Goal: Information Seeking & Learning: Find specific fact

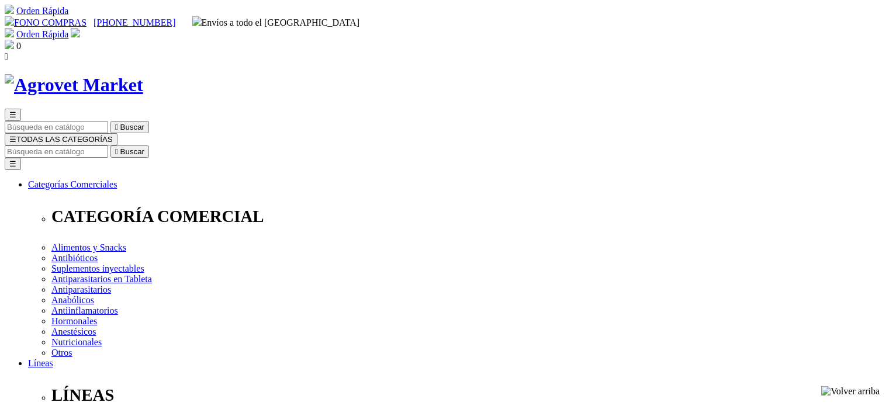
click at [108, 145] on input "Buscar" at bounding box center [56, 151] width 103 height 12
type input "h"
type input "aminoplex"
click at [110, 145] on button " Buscar" at bounding box center [129, 151] width 39 height 12
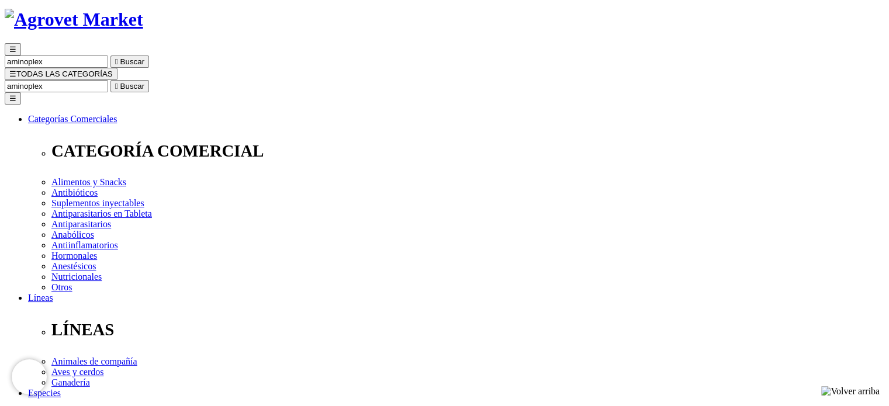
scroll to position [117, 0]
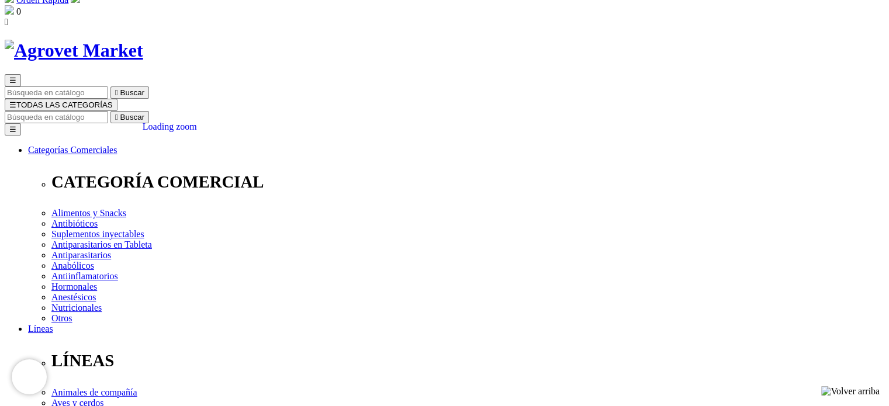
scroll to position [117, 0]
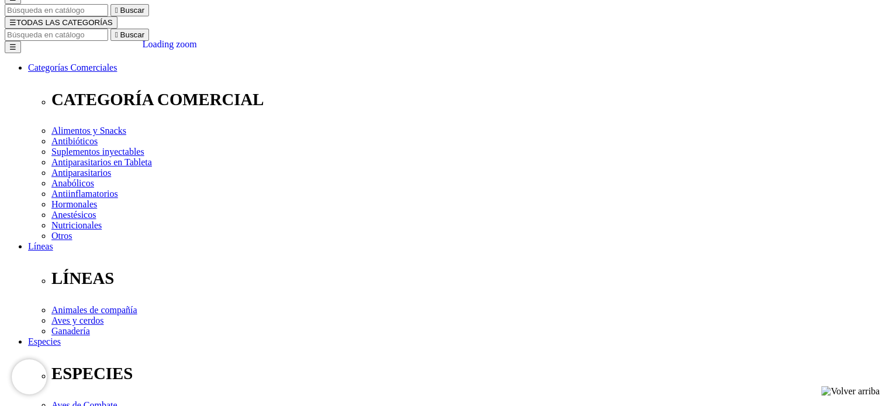
select select "3"
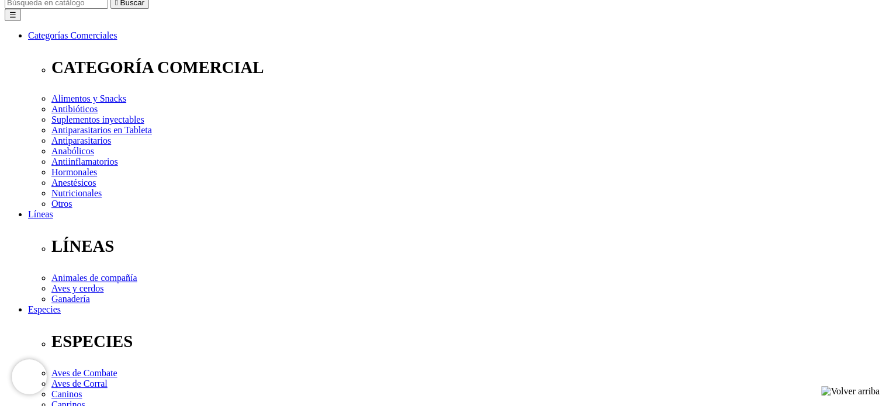
scroll to position [175, 0]
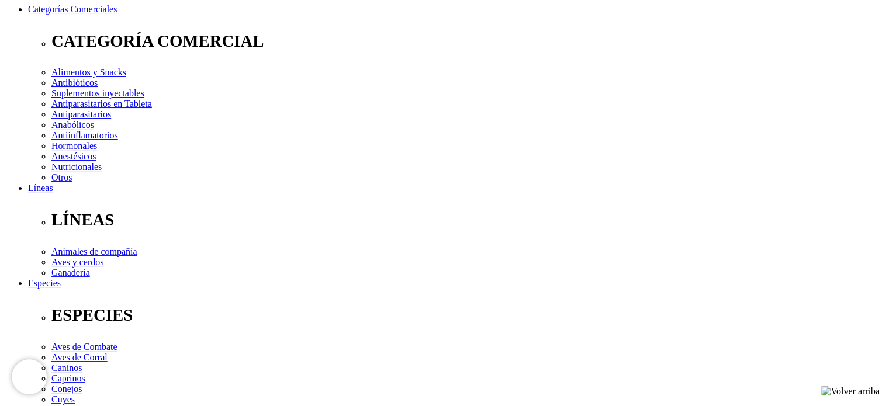
select select "4"
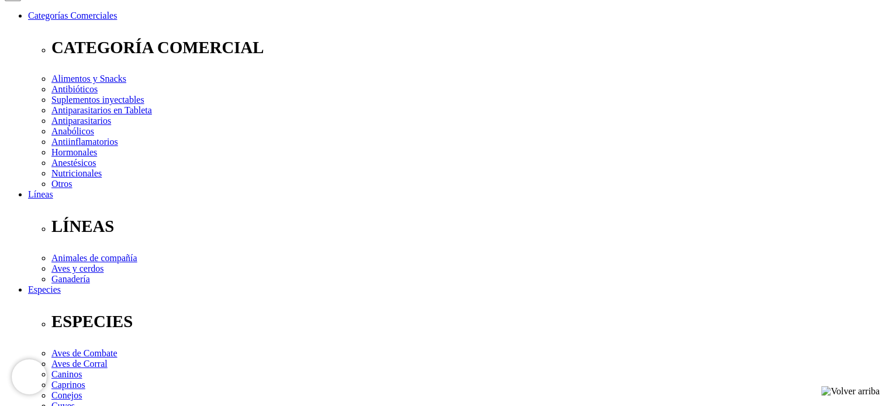
scroll to position [140, 0]
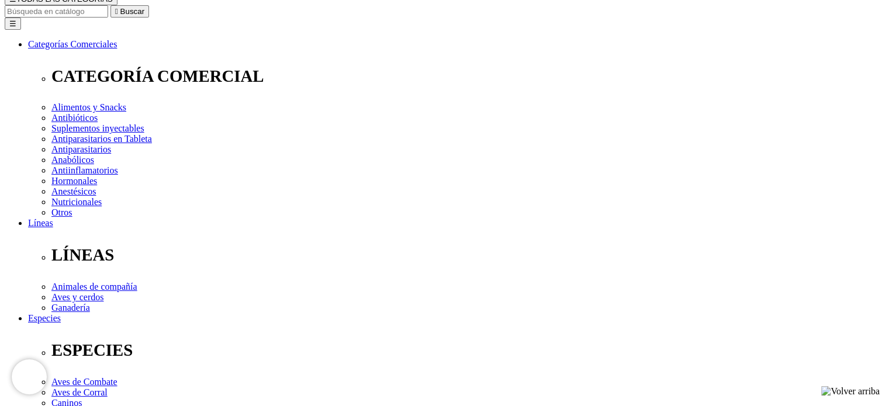
select select "3"
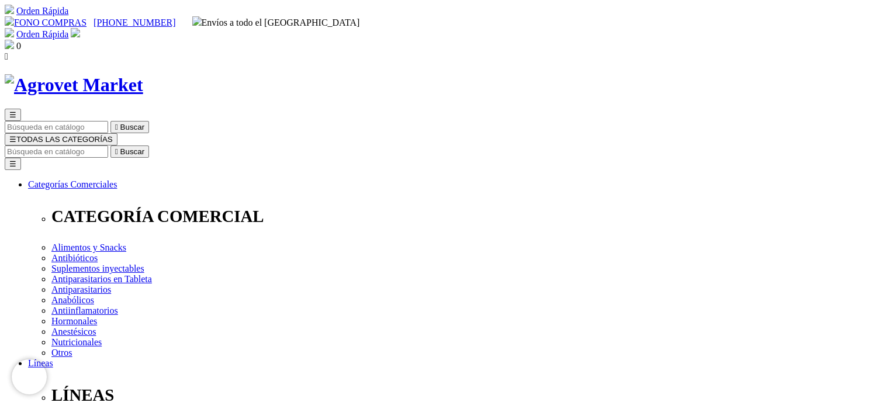
click at [108, 145] on input "Buscar" at bounding box center [56, 151] width 103 height 12
type input "pen duo strep"
click at [110, 145] on button " Buscar" at bounding box center [129, 151] width 39 height 12
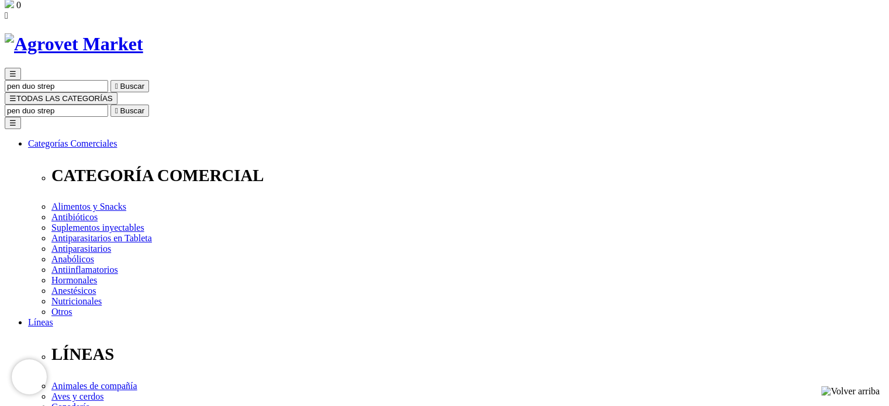
scroll to position [58, 0]
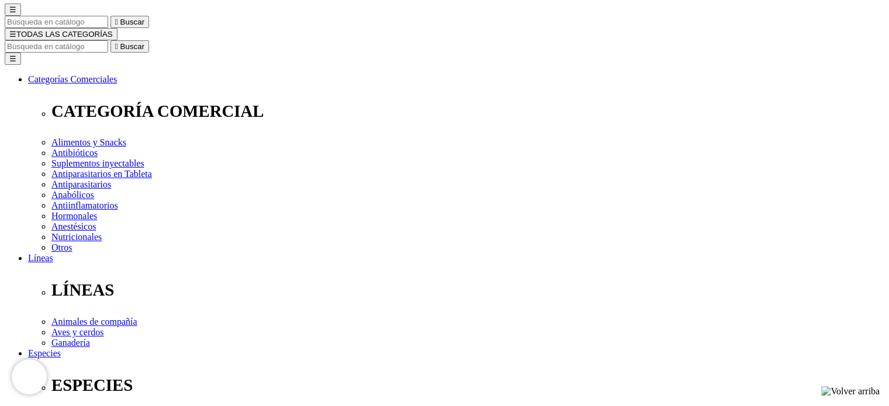
scroll to position [117, 0]
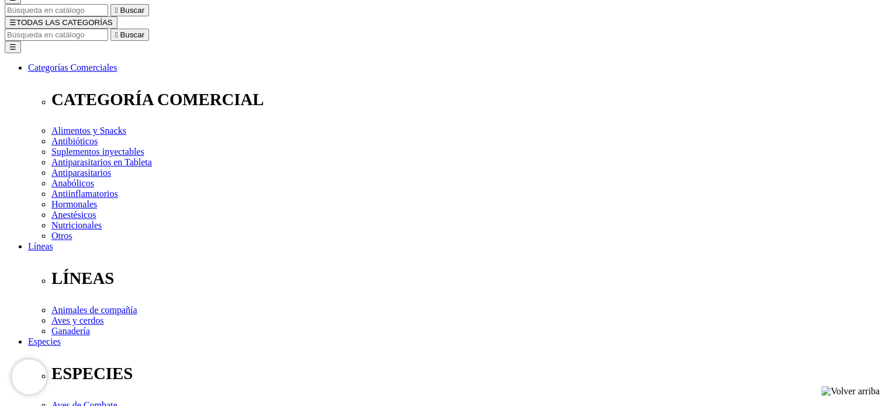
select select "2"
drag, startPoint x: 521, startPoint y: 245, endPoint x: 518, endPoint y: 252, distance: 7.8
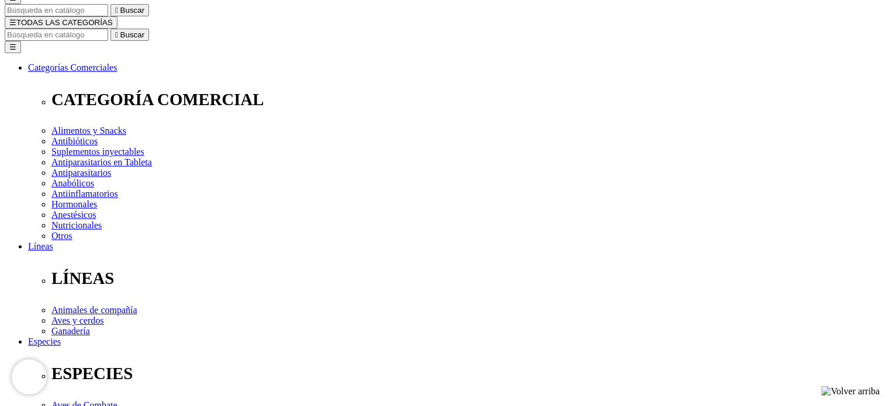
select select "3"
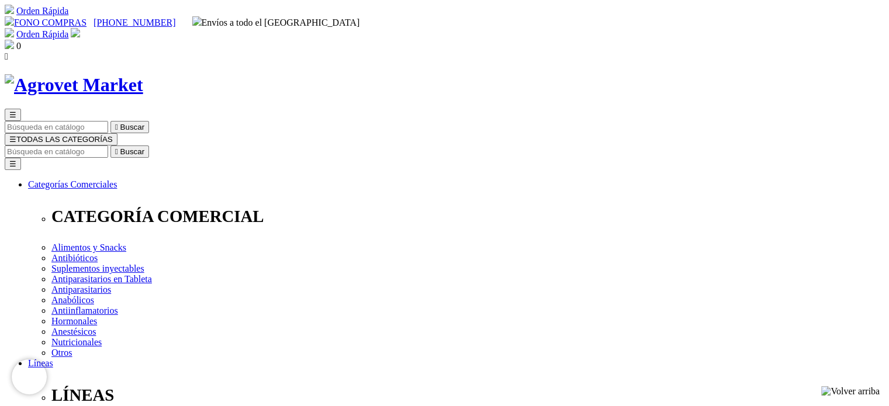
select select "3"
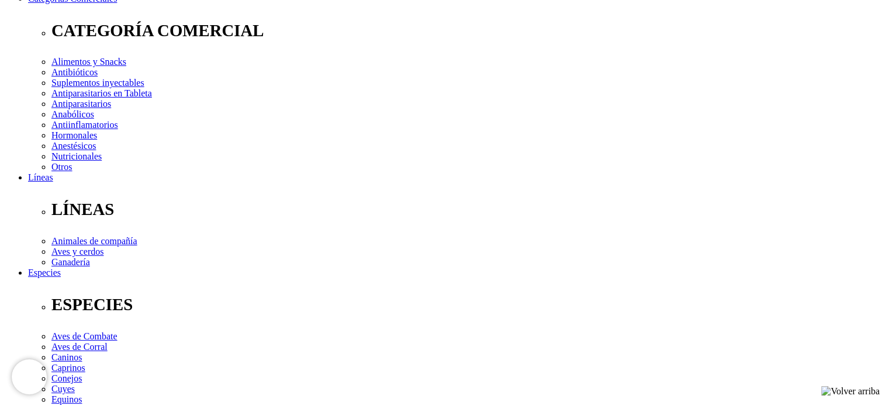
scroll to position [351, 0]
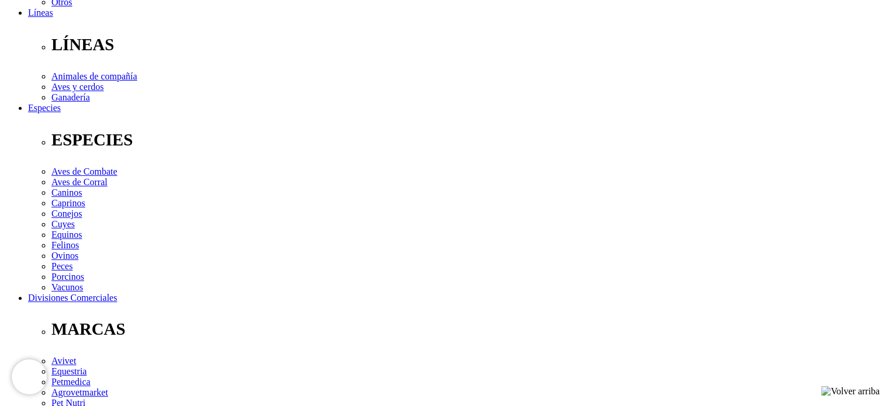
drag, startPoint x: 278, startPoint y: 251, endPoint x: 529, endPoint y: 258, distance: 250.7
drag, startPoint x: 529, startPoint y: 258, endPoint x: 509, endPoint y: 248, distance: 21.7
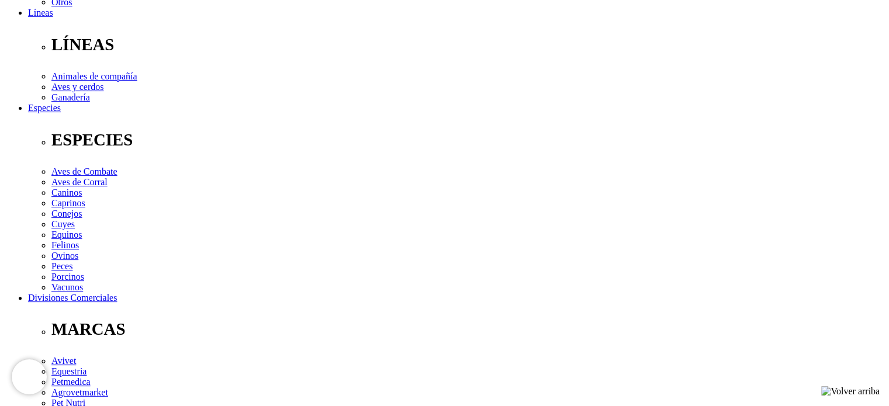
drag, startPoint x: 419, startPoint y: 255, endPoint x: 658, endPoint y: 256, distance: 238.4
drag, startPoint x: 530, startPoint y: 248, endPoint x: 666, endPoint y: 258, distance: 136.5
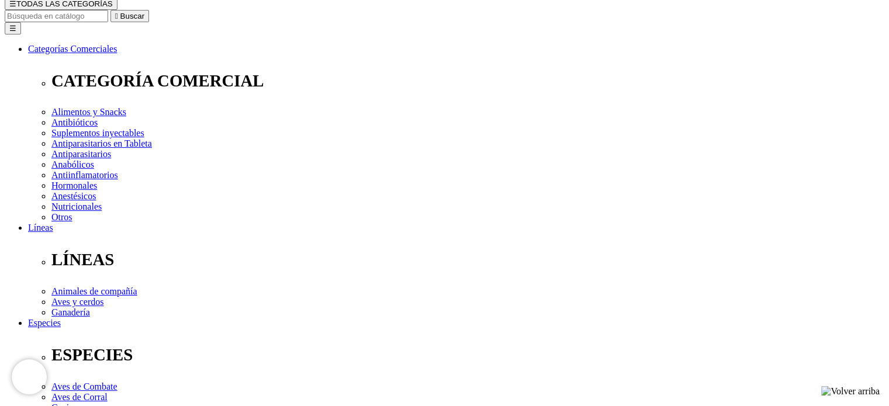
scroll to position [117, 0]
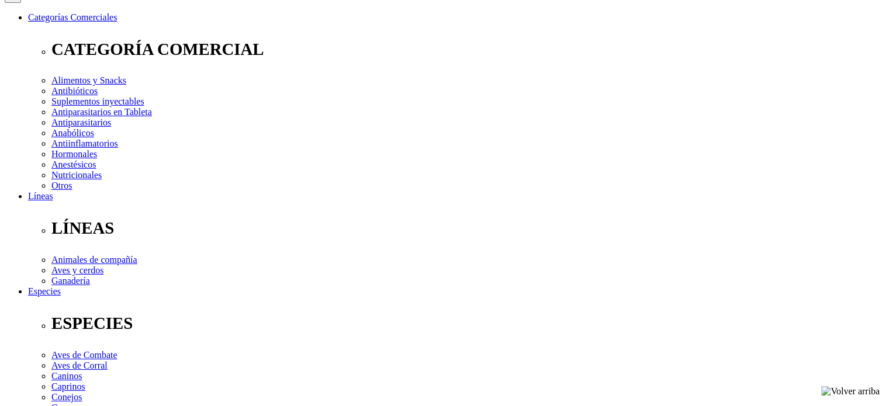
scroll to position [175, 0]
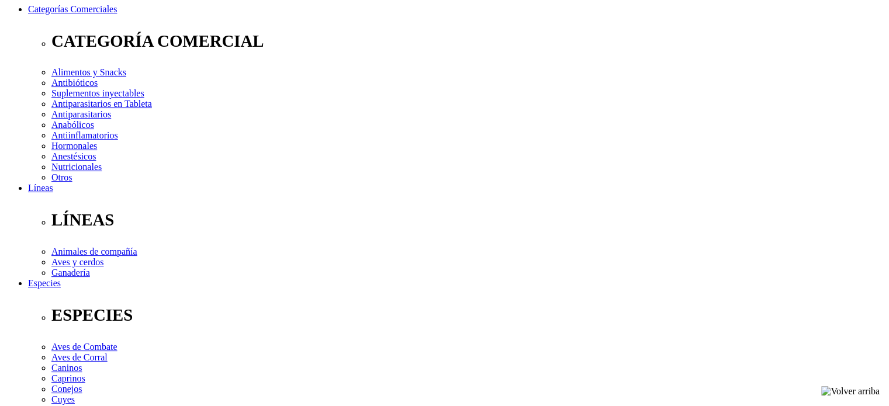
select select "3"
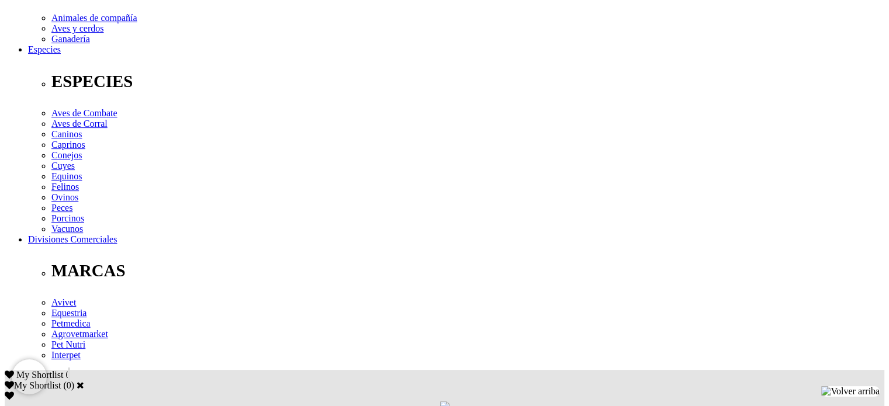
select select "3"
drag, startPoint x: 539, startPoint y: 203, endPoint x: 659, endPoint y: 202, distance: 119.8
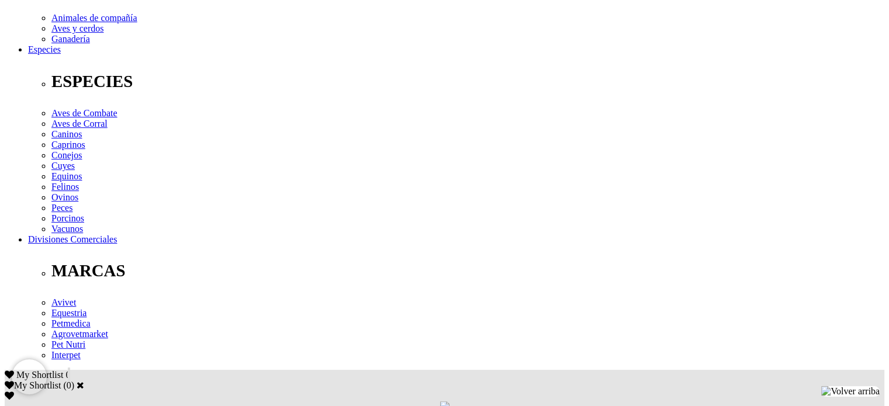
drag, startPoint x: 234, startPoint y: 210, endPoint x: 388, endPoint y: 220, distance: 155.2
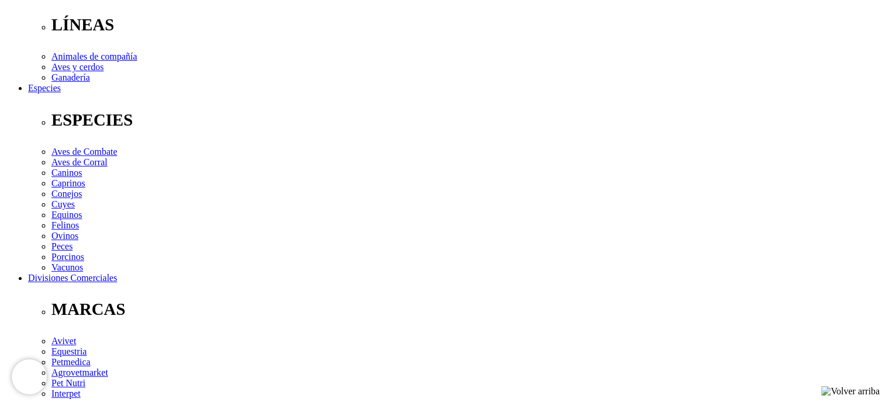
scroll to position [351, 0]
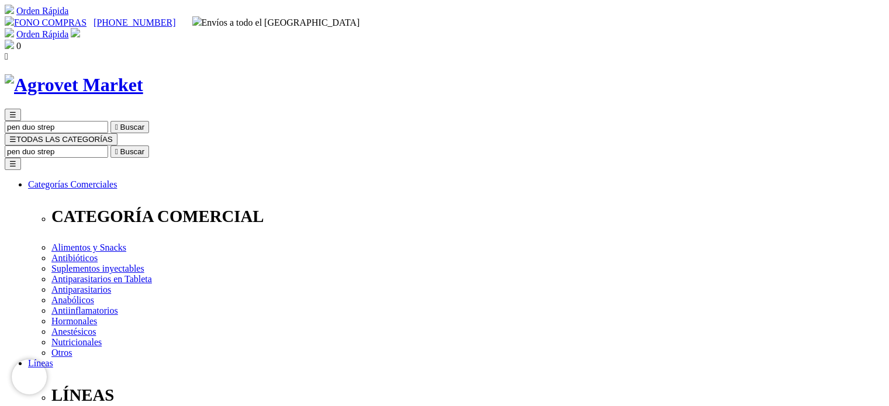
click at [108, 145] on input "pen duo strep" at bounding box center [56, 151] width 103 height 12
drag, startPoint x: 571, startPoint y: 67, endPoint x: 751, endPoint y: 58, distance: 180.8
type input "hematofos"
click at [177, 145] on button " Buscar" at bounding box center [196, 151] width 39 height 12
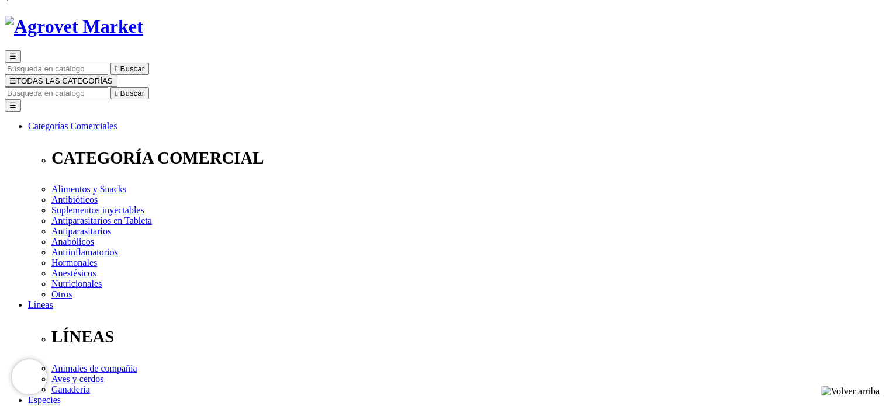
select select "2"
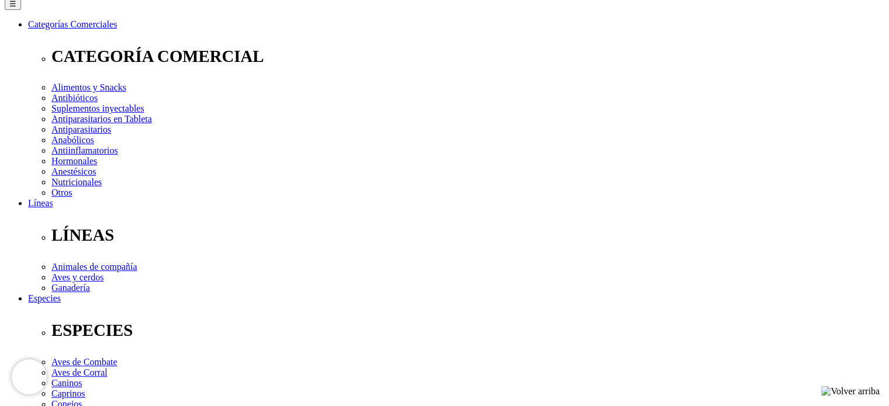
scroll to position [140, 0]
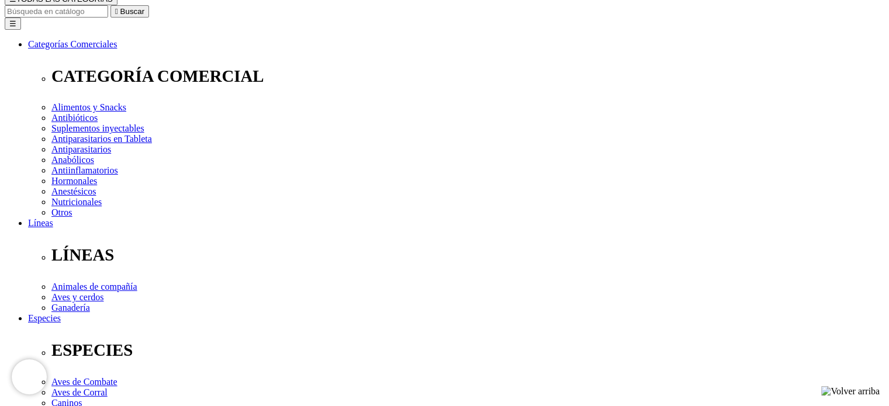
select select "3"
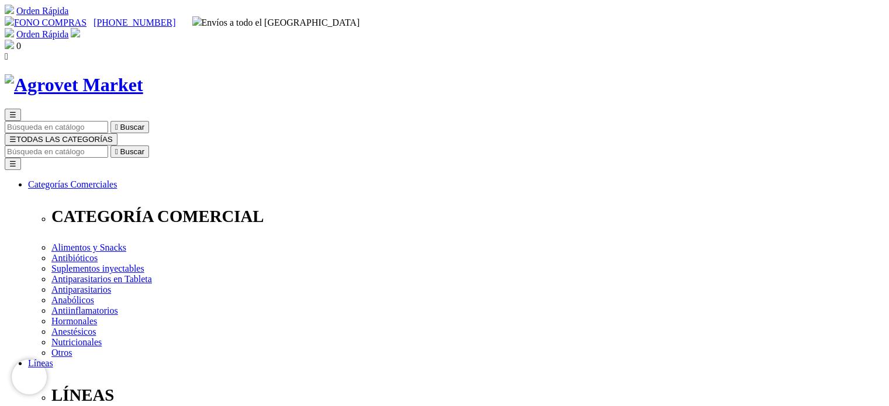
click at [108, 145] on input "Buscar" at bounding box center [56, 151] width 103 height 12
type input "v tropin"
click at [177, 145] on button " Buscar" at bounding box center [196, 151] width 39 height 12
drag, startPoint x: 643, startPoint y: 61, endPoint x: 700, endPoint y: 61, distance: 56.7
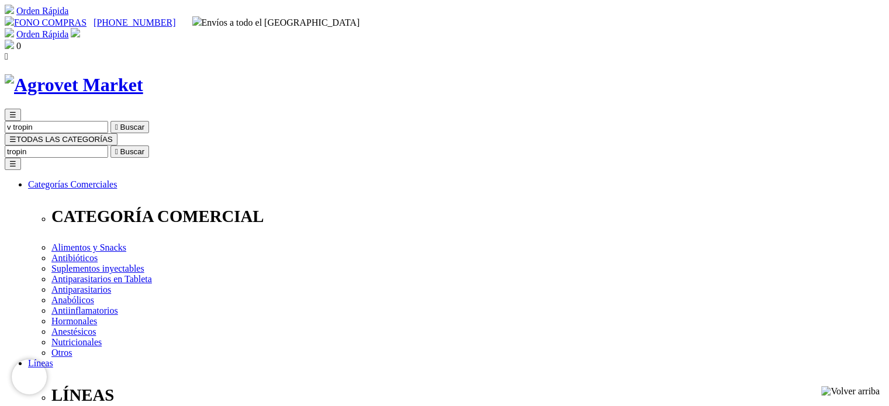
type input "tropin"
click at [110, 145] on button " Buscar" at bounding box center [129, 151] width 39 height 12
click at [108, 145] on input "tropin" at bounding box center [56, 151] width 103 height 12
drag, startPoint x: 649, startPoint y: 58, endPoint x: 767, endPoint y: 81, distance: 120.3
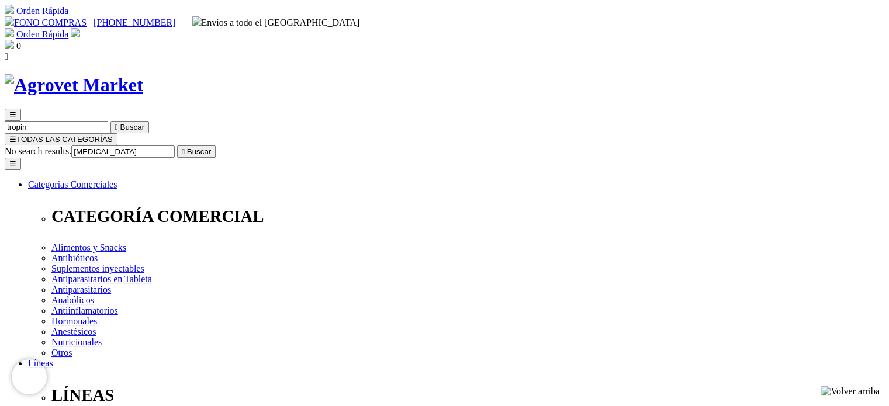
type input "[MEDICAL_DATA]"
click at [177, 145] on button " Buscar" at bounding box center [196, 151] width 39 height 12
click at [108, 145] on input "[MEDICAL_DATA]" at bounding box center [56, 151] width 103 height 12
paste input "V - Tropin 0.3%"
drag, startPoint x: 566, startPoint y: 55, endPoint x: 862, endPoint y: 63, distance: 296.9
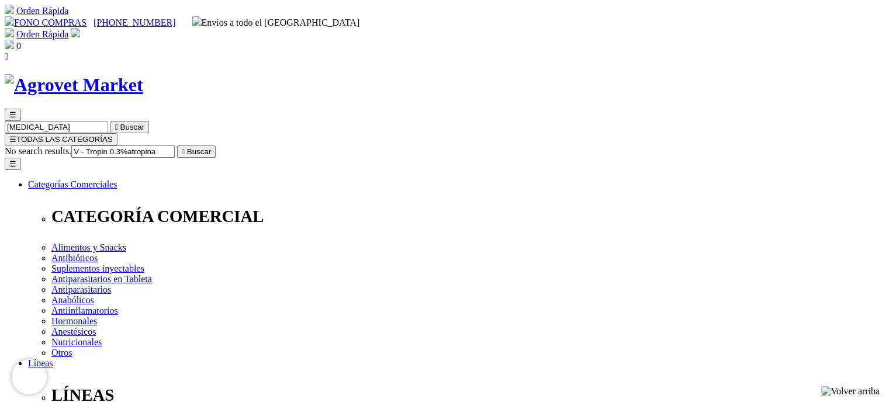
paste input "Buscar"
type input "V - Tropin 0.3%"
click at [185, 147] on icon "" at bounding box center [183, 151] width 3 height 9
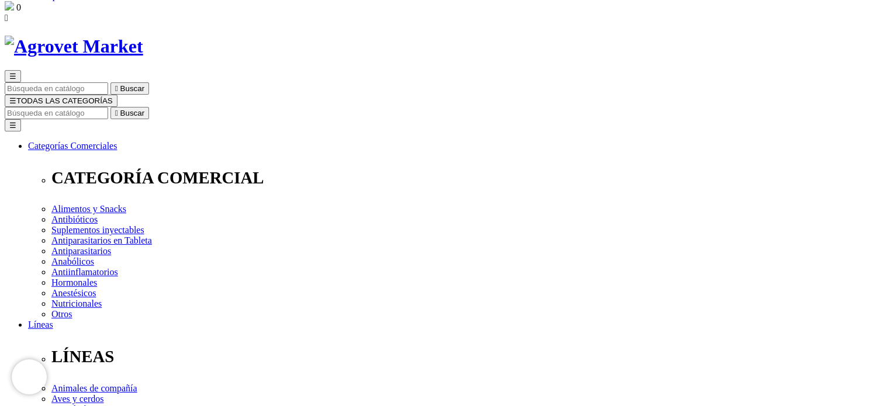
scroll to position [58, 0]
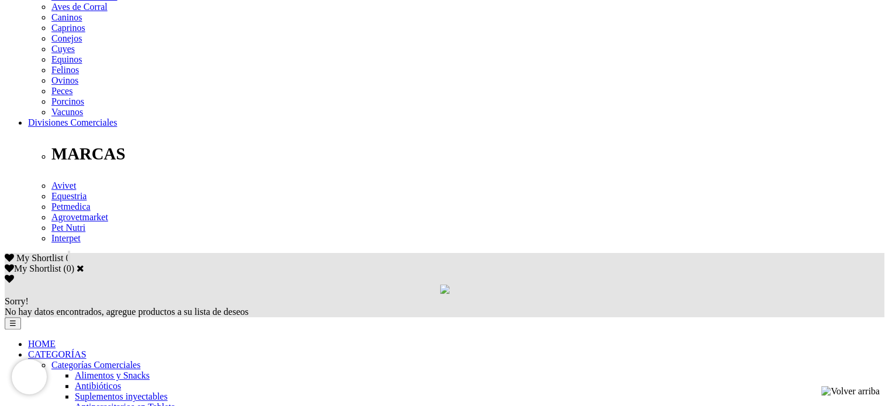
scroll to position [409, 0]
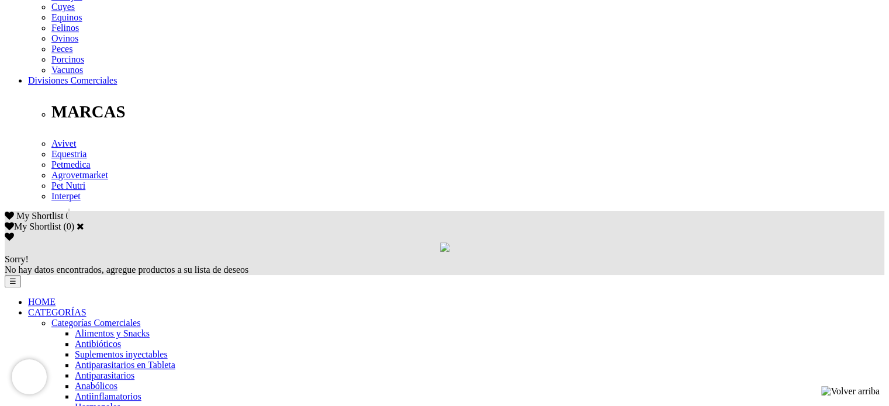
scroll to position [701, 0]
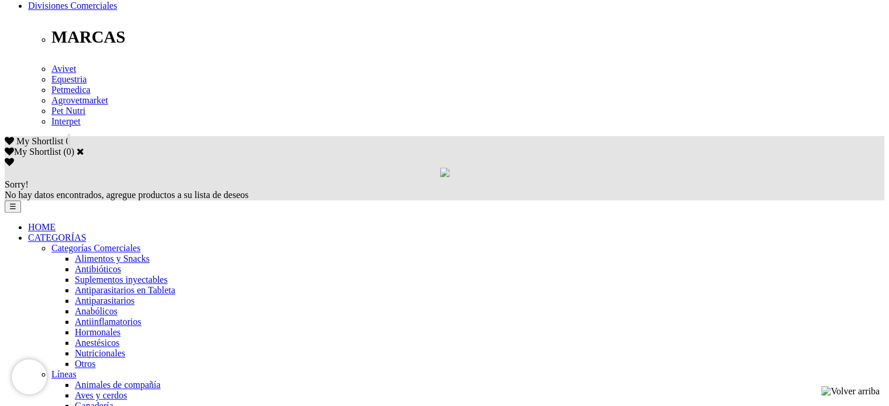
scroll to position [351, 0]
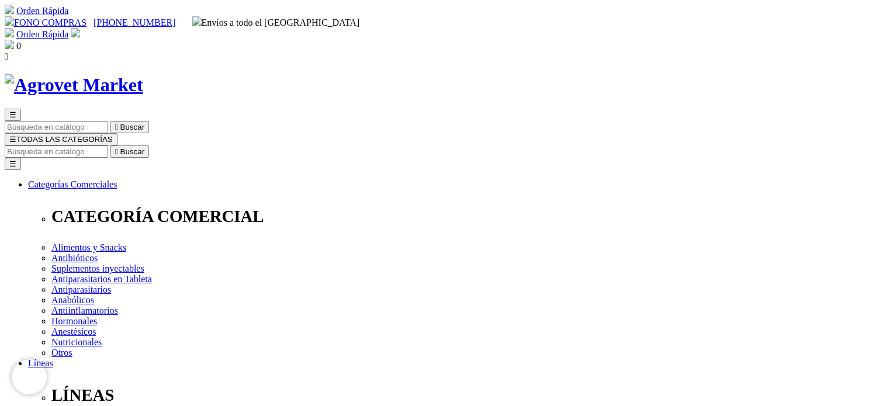
click at [108, 145] on input "Buscar" at bounding box center [56, 151] width 103 height 12
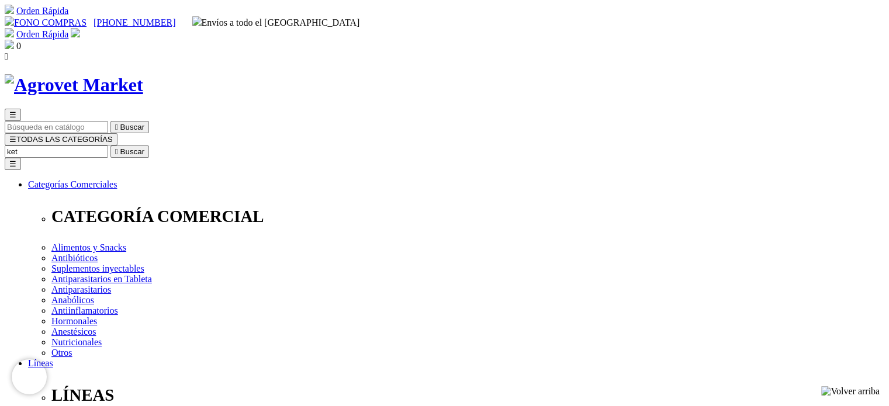
type input "ket"
click at [110, 145] on button " Buscar" at bounding box center [129, 151] width 39 height 12
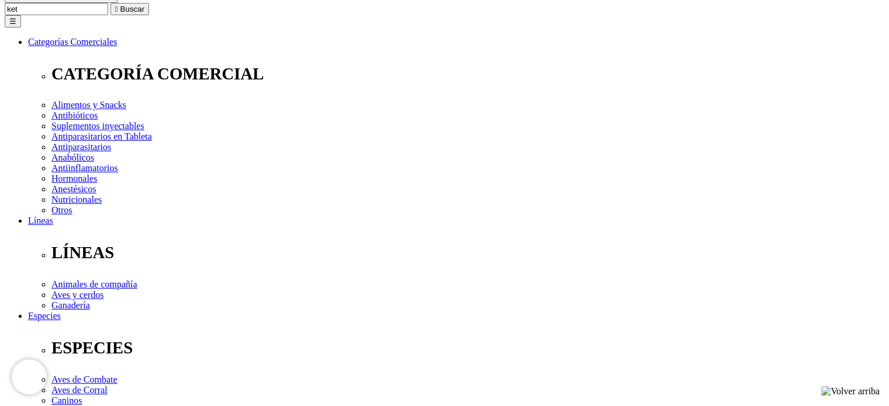
scroll to position [175, 0]
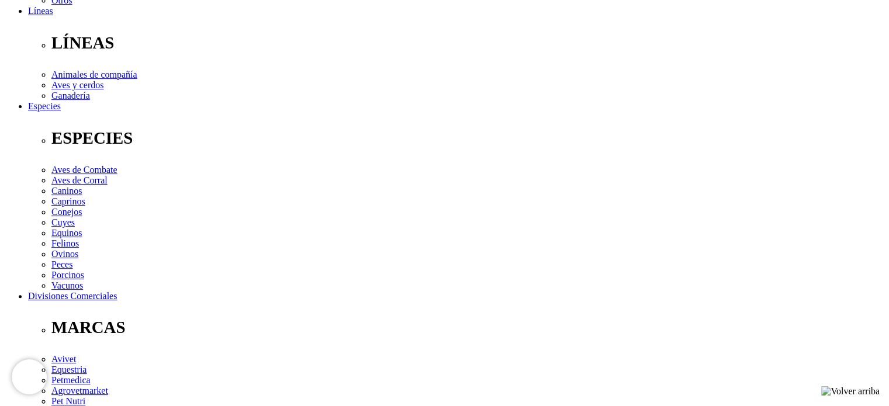
scroll to position [409, 0]
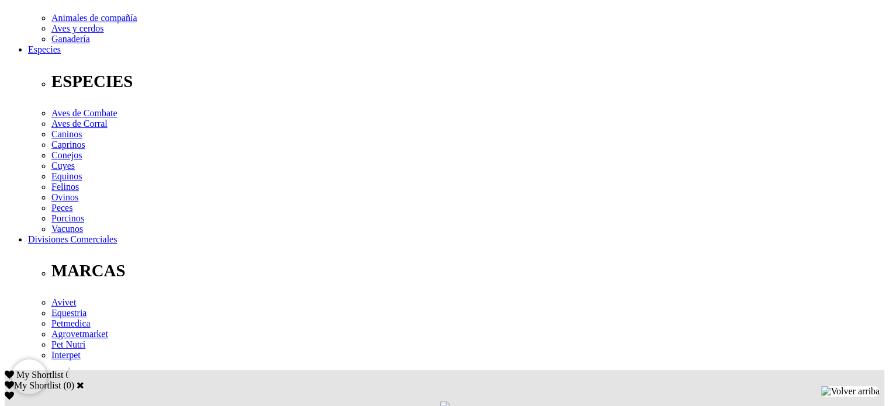
drag, startPoint x: 190, startPoint y: 190, endPoint x: 365, endPoint y: 200, distance: 174.4
drag, startPoint x: 355, startPoint y: 194, endPoint x: 453, endPoint y: 195, distance: 98.2
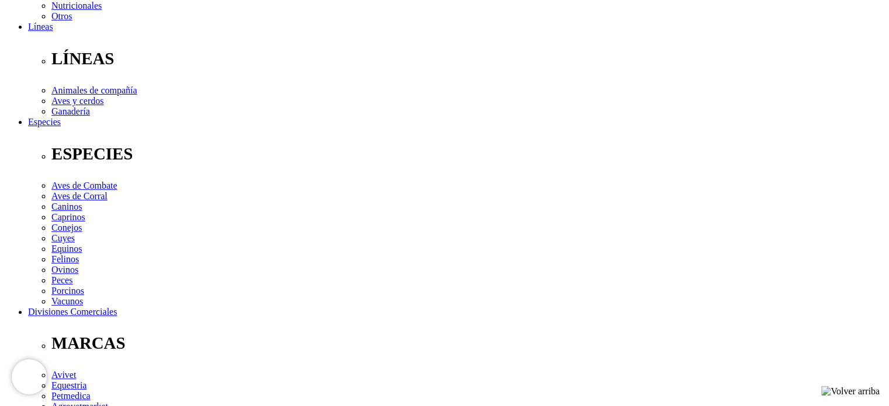
scroll to position [292, 0]
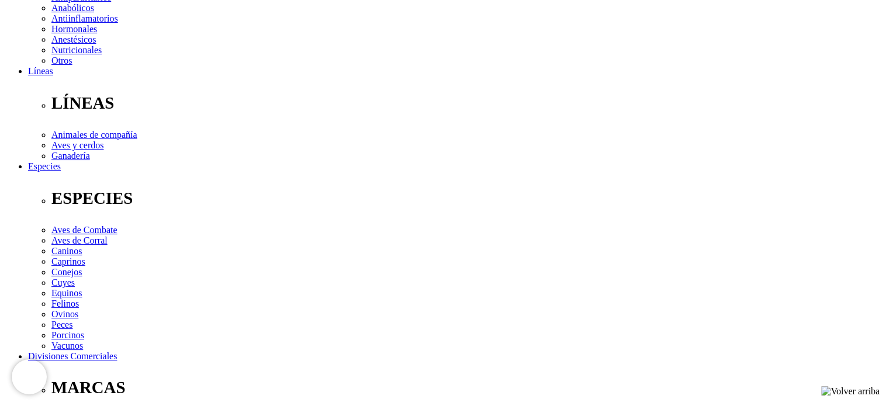
drag, startPoint x: 132, startPoint y: 307, endPoint x: 463, endPoint y: 315, distance: 331.3
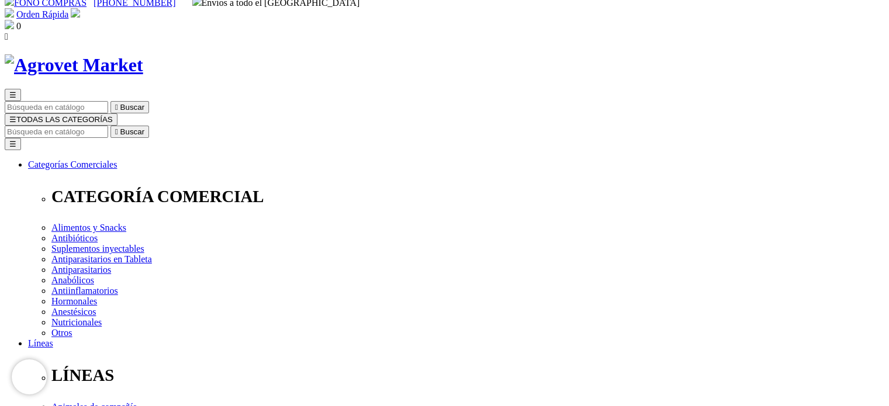
scroll to position [0, 0]
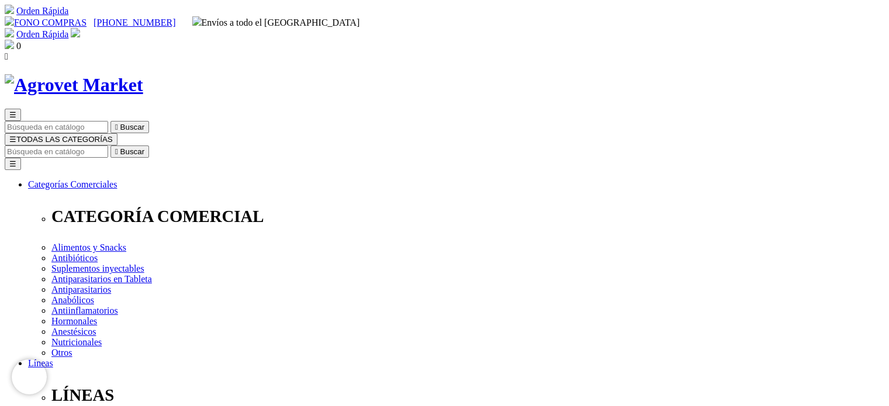
click at [108, 145] on input "Buscar" at bounding box center [56, 151] width 103 height 12
type input "t61"
click at [110, 145] on button " Buscar" at bounding box center [129, 151] width 39 height 12
drag, startPoint x: 618, startPoint y: 55, endPoint x: 719, endPoint y: 65, distance: 100.9
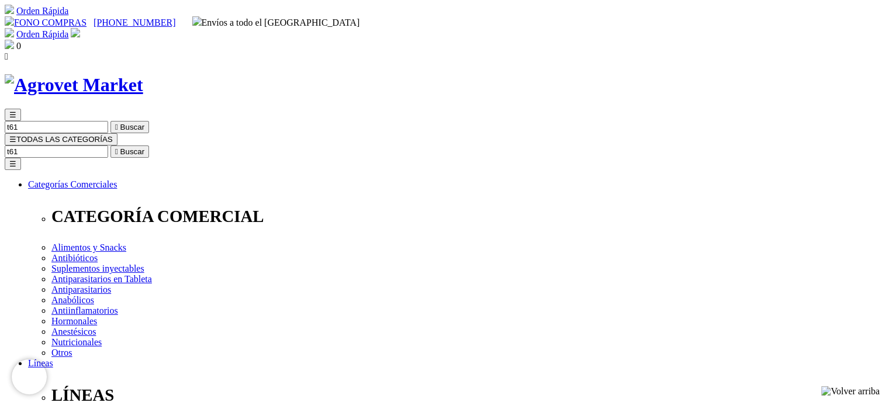
click at [16, 135] on span "☰" at bounding box center [12, 139] width 7 height 9
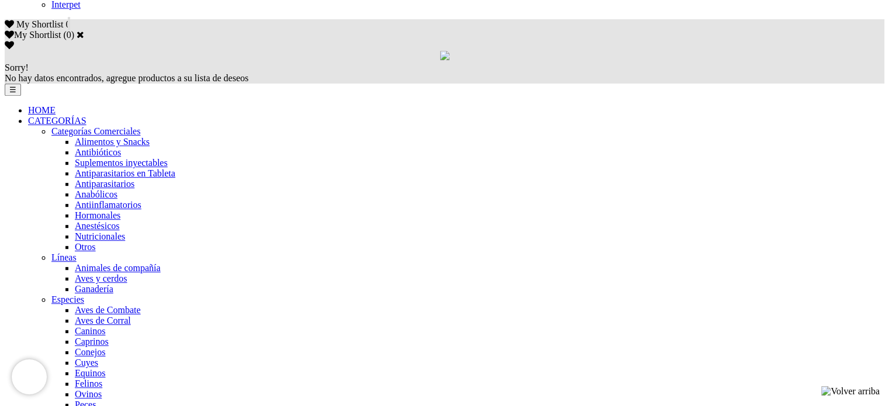
scroll to position [409, 0]
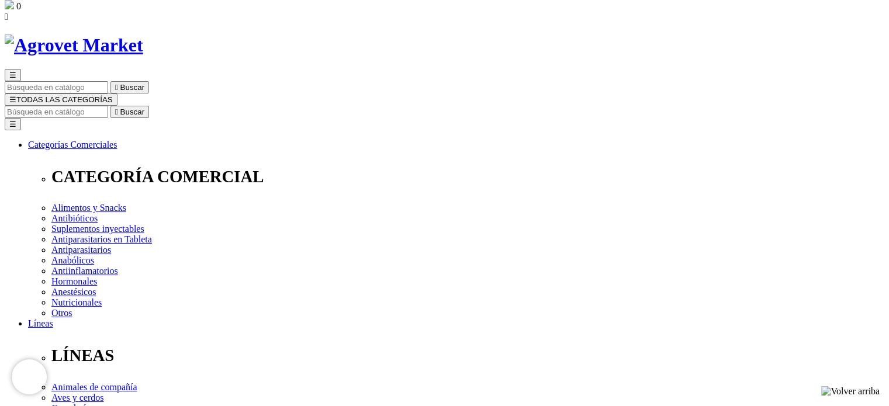
scroll to position [58, 0]
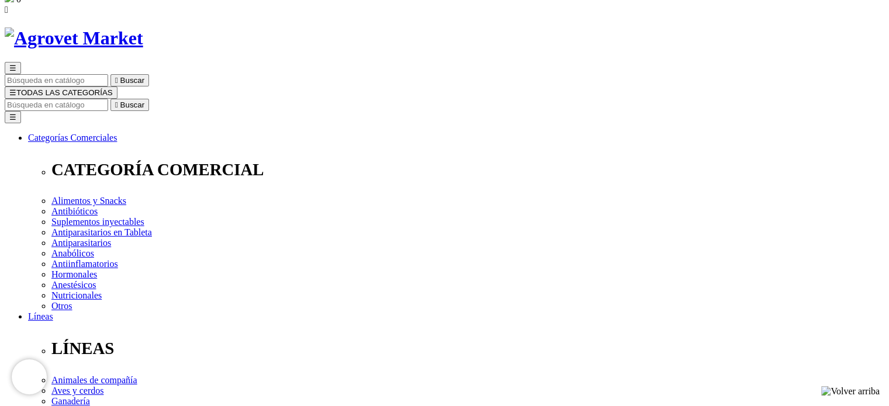
scroll to position [119, 0]
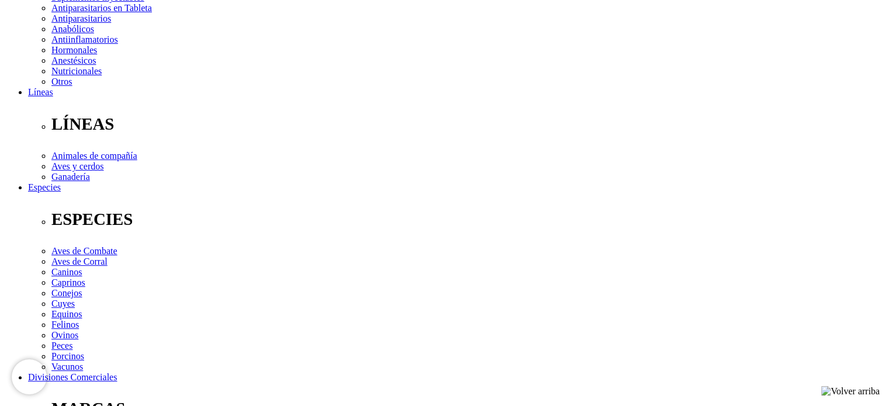
scroll to position [175, 0]
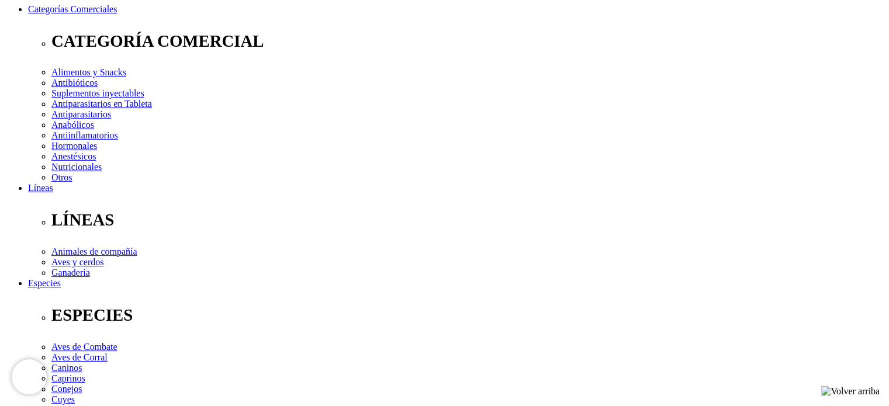
checkbox input "true"
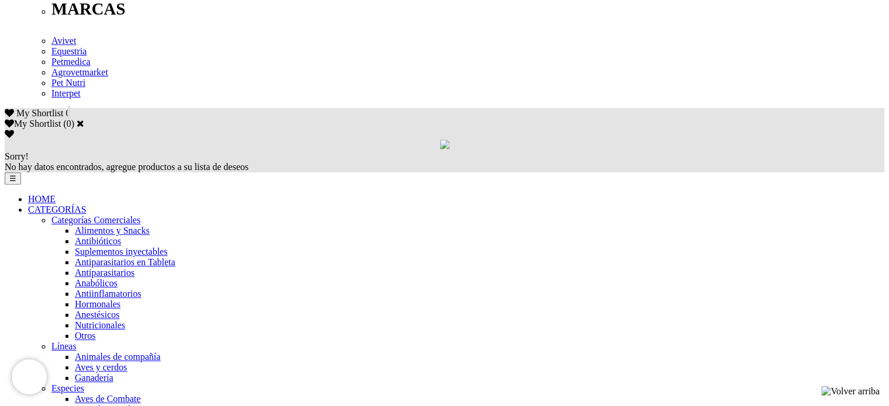
scroll to position [584, 0]
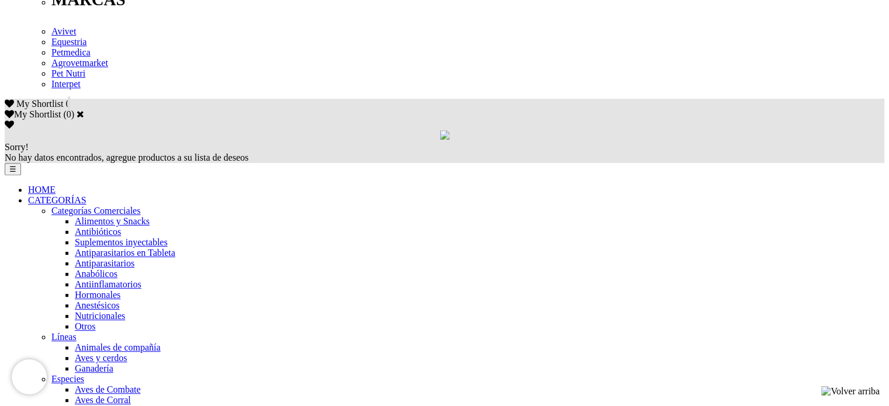
scroll to position [759, 0]
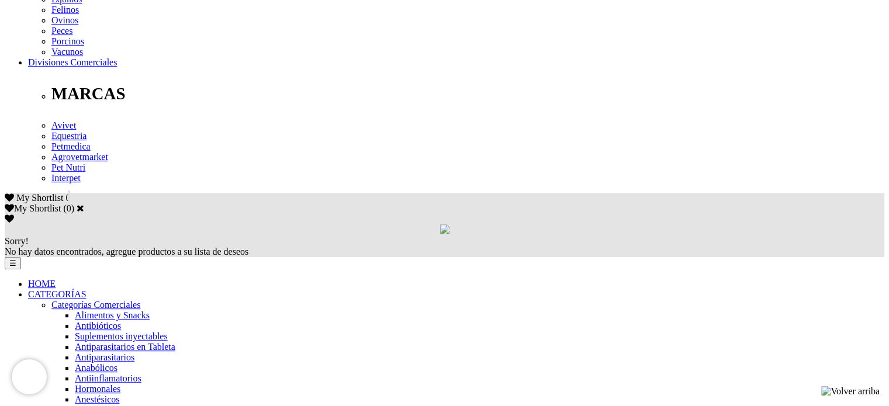
scroll to position [584, 0]
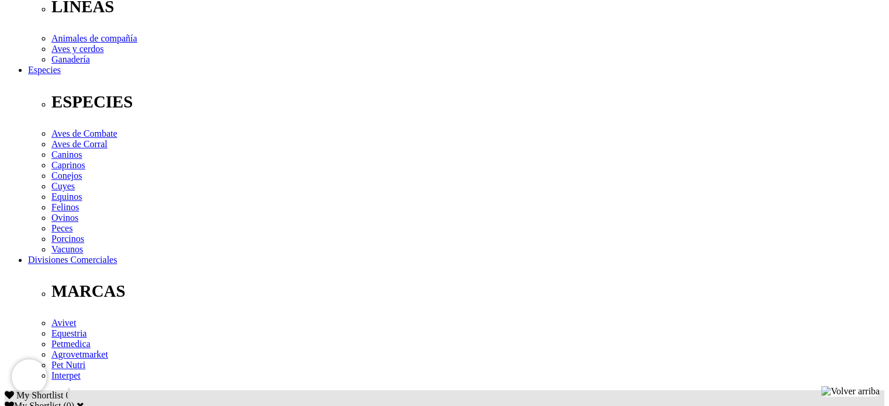
scroll to position [409, 0]
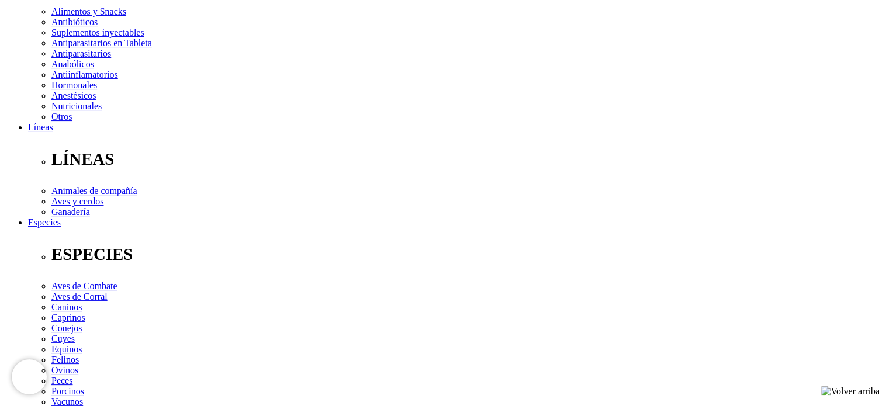
scroll to position [234, 0]
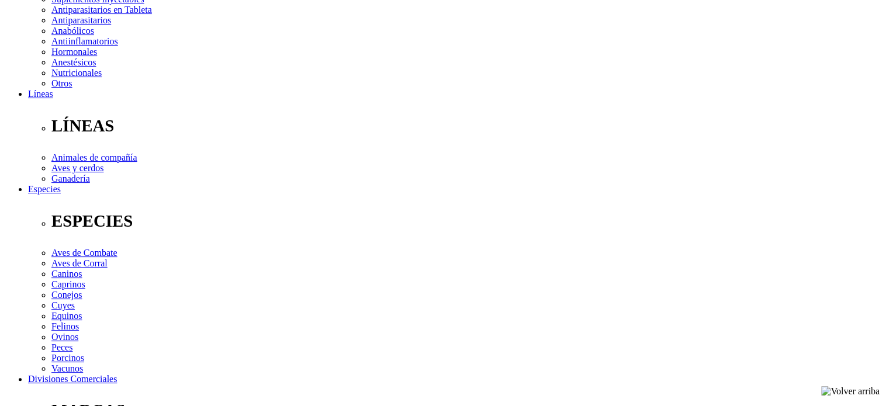
scroll to position [292, 0]
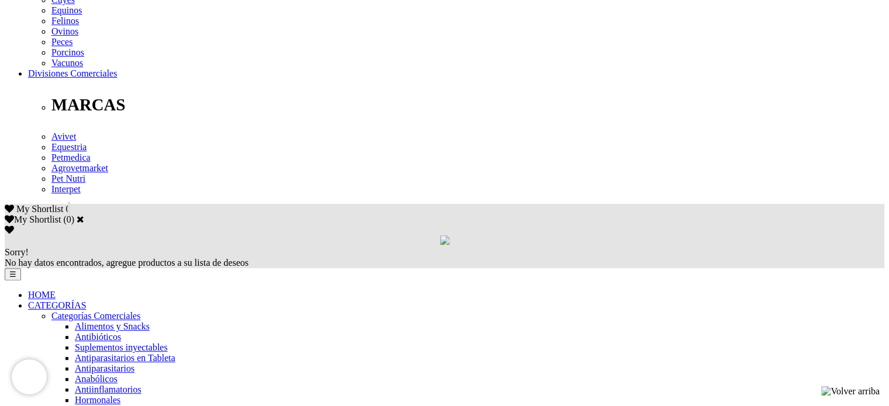
scroll to position [643, 0]
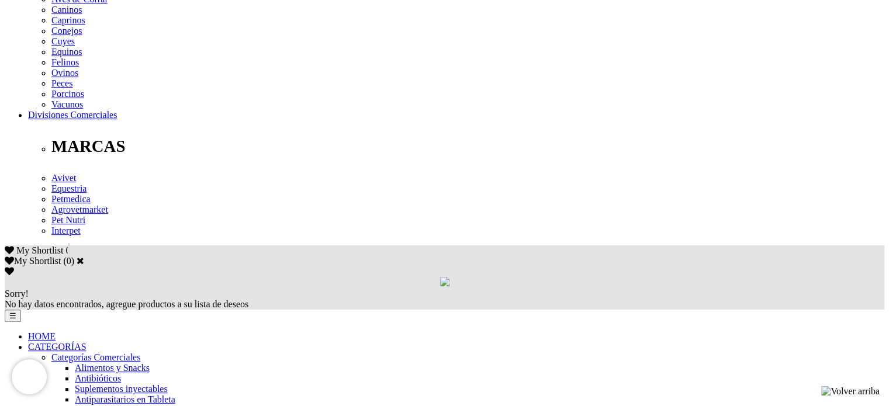
scroll to position [51, 0]
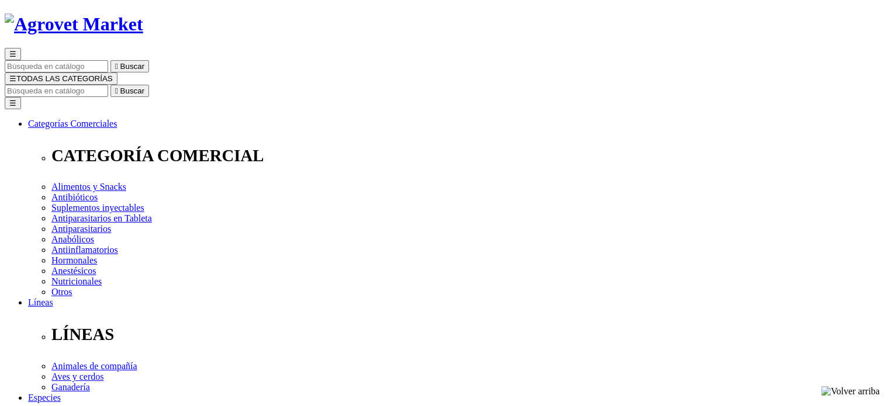
scroll to position [117, 0]
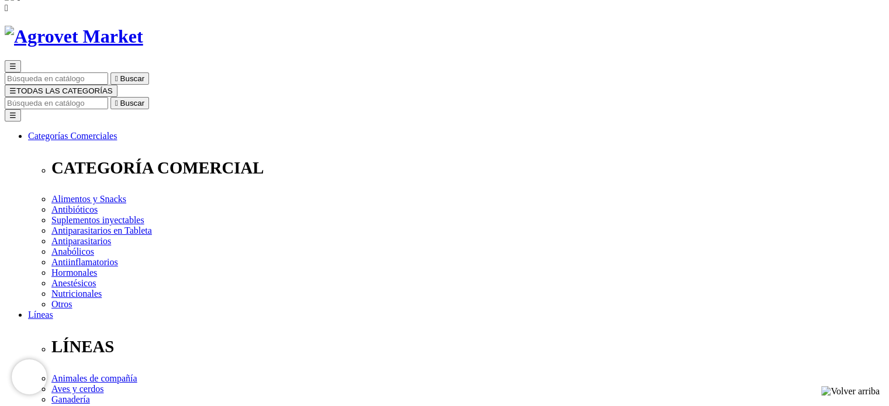
scroll to position [117, 0]
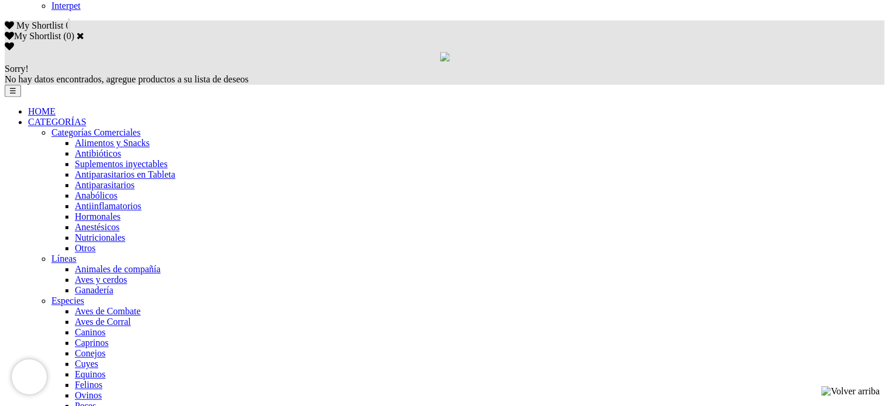
scroll to position [759, 0]
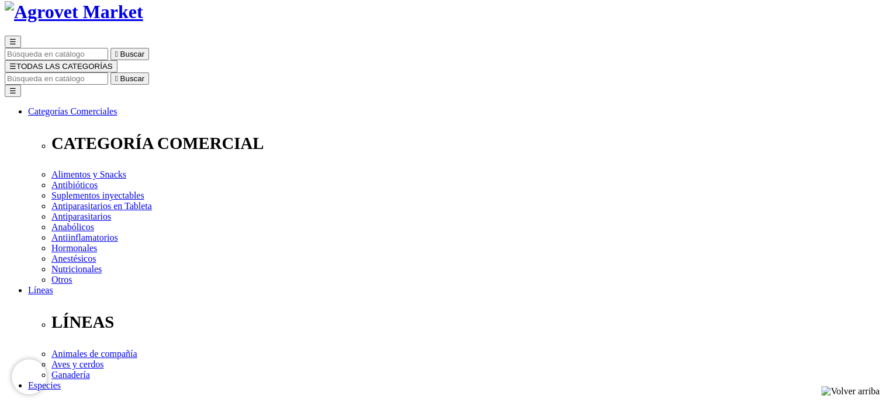
scroll to position [117, 0]
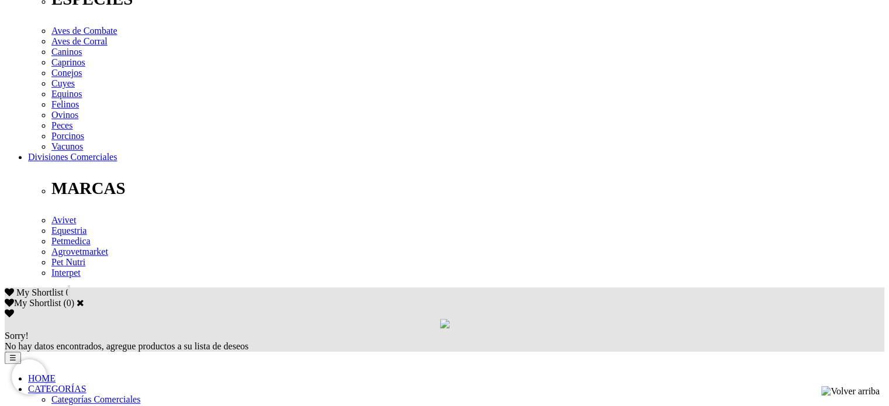
scroll to position [701, 0]
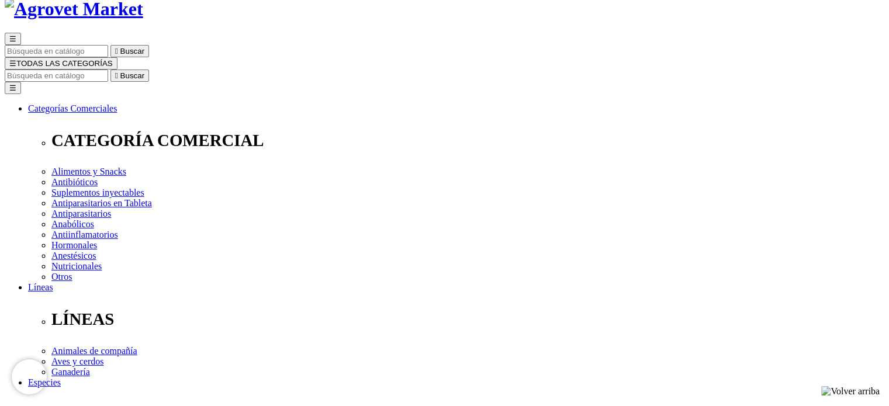
scroll to position [22, 0]
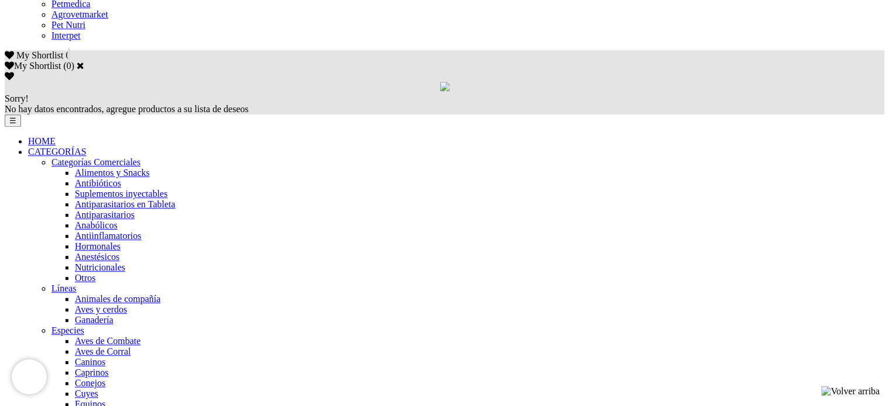
scroll to position [759, 0]
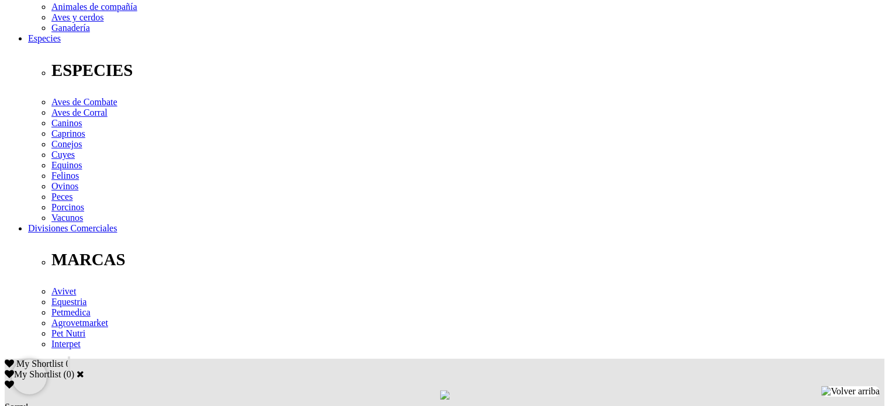
scroll to position [584, 0]
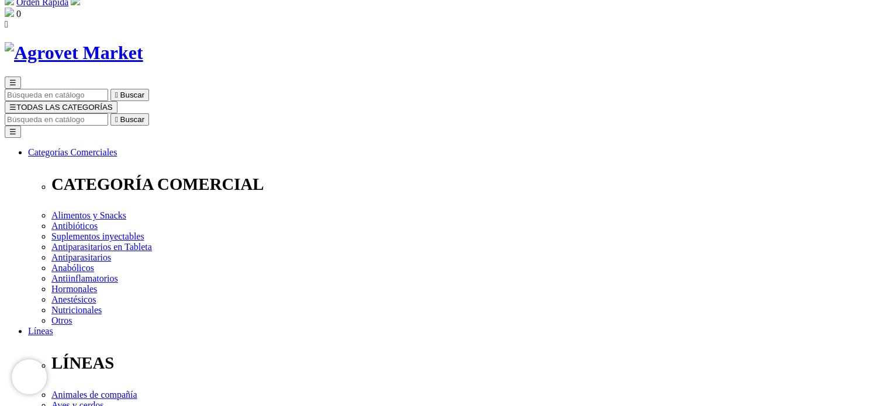
scroll to position [5, 0]
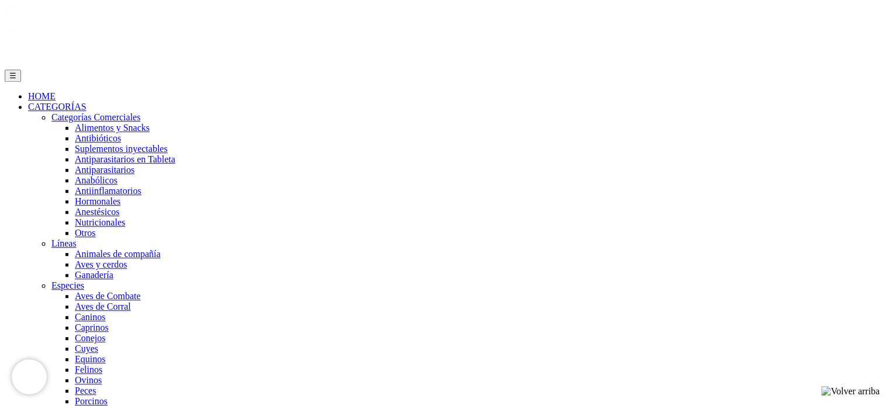
scroll to position [710, 0]
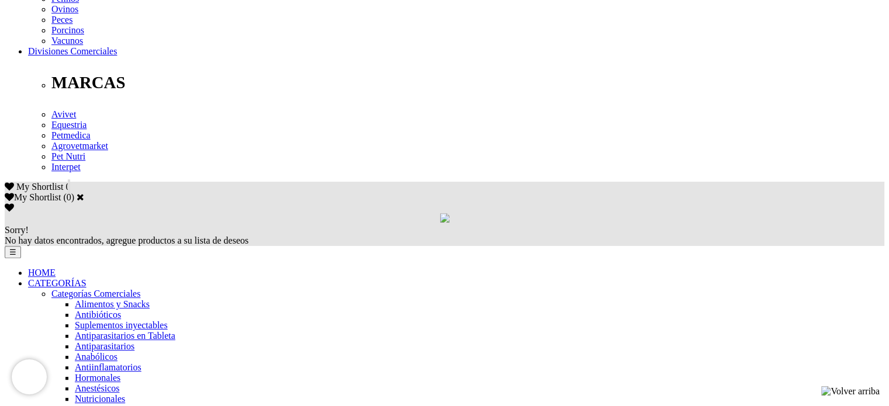
scroll to position [701, 0]
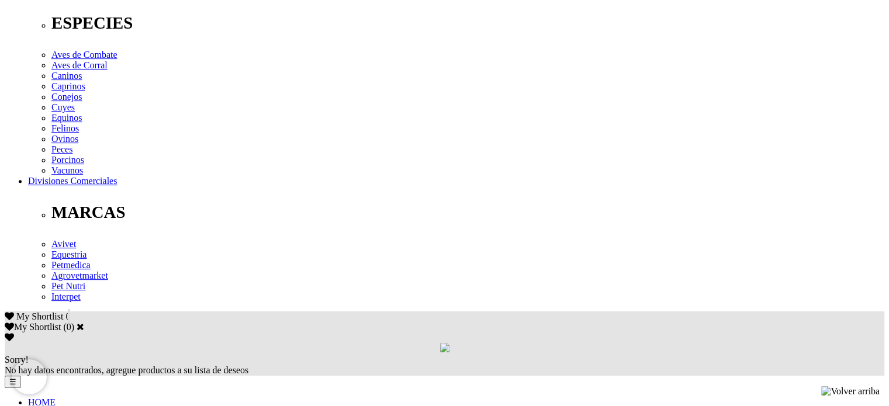
scroll to position [584, 0]
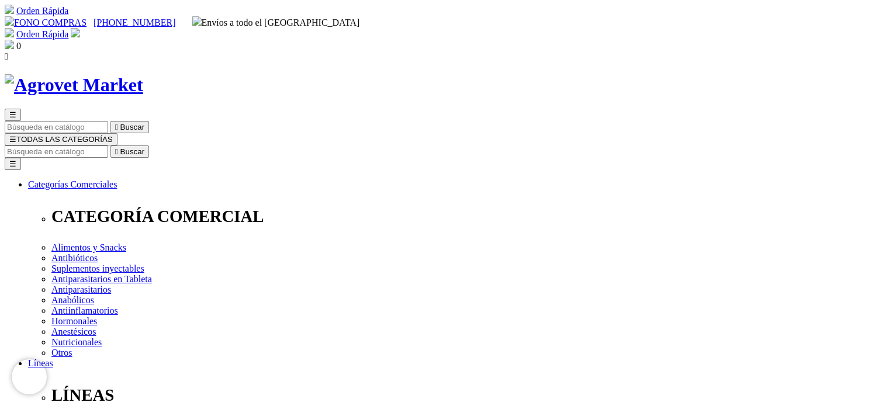
scroll to position [22, 0]
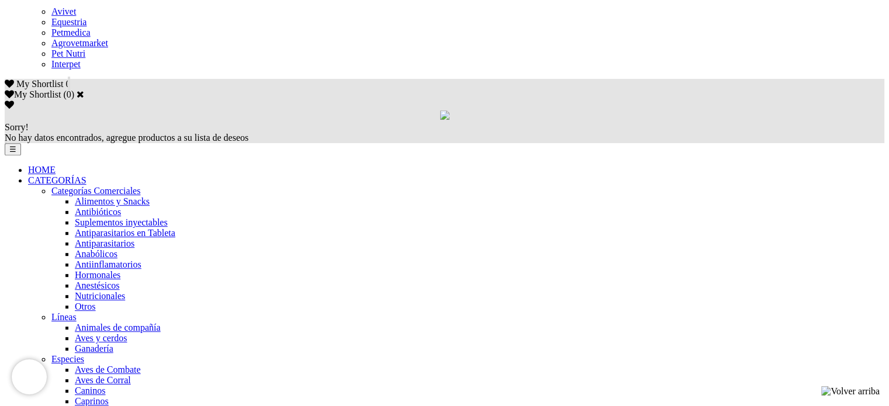
scroll to position [701, 0]
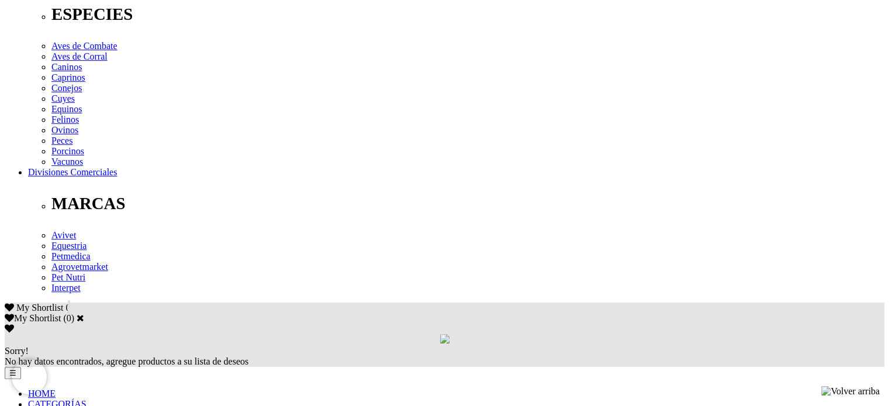
scroll to position [584, 0]
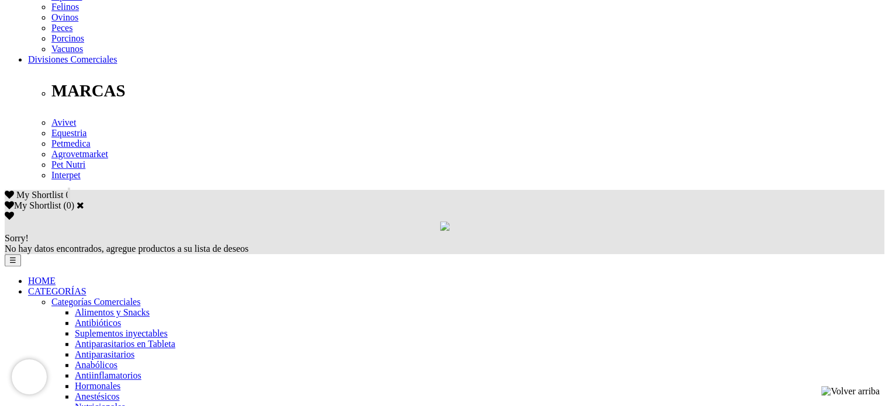
scroll to position [643, 0]
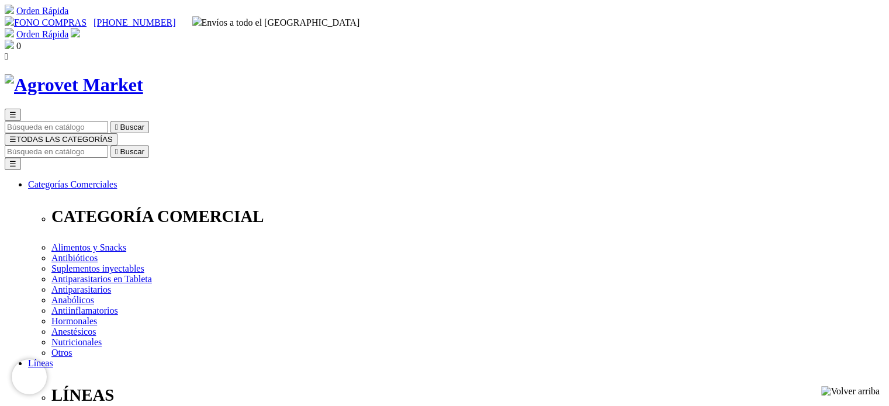
scroll to position [40, 0]
click at [108, 145] on input "Buscar" at bounding box center [56, 151] width 103 height 12
type input "ket"
click at [110, 145] on button " Buscar" at bounding box center [129, 151] width 39 height 12
click at [108, 145] on input "ket" at bounding box center [56, 151] width 103 height 12
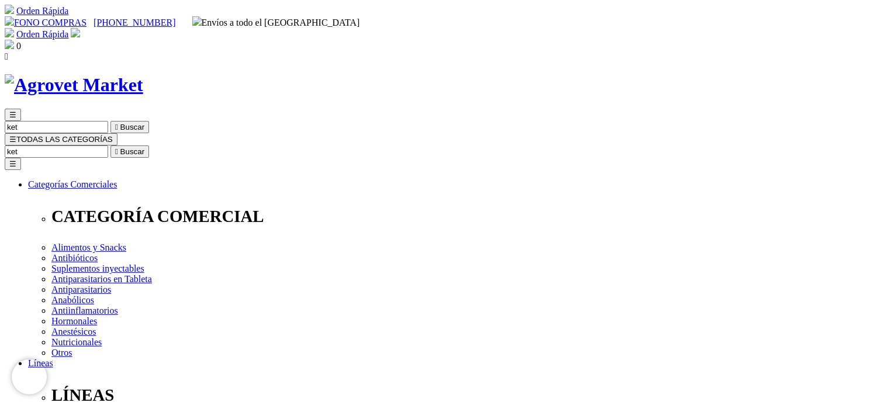
drag, startPoint x: 616, startPoint y: 63, endPoint x: 708, endPoint y: 60, distance: 91.8
type input "oxy"
click at [110, 145] on button " Buscar" at bounding box center [129, 151] width 39 height 12
click at [143, 74] on img at bounding box center [74, 85] width 138 height 22
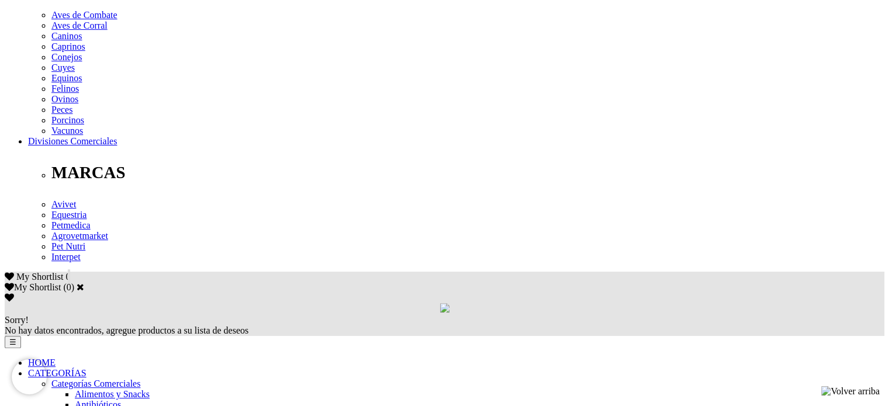
scroll to position [467, 0]
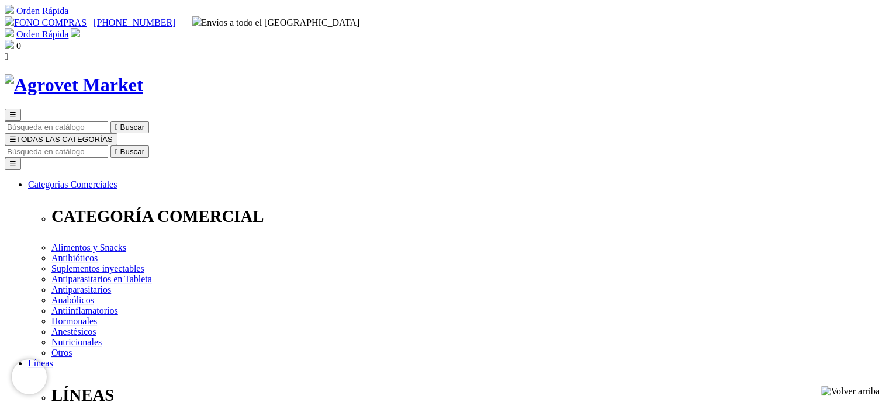
scroll to position [58, 0]
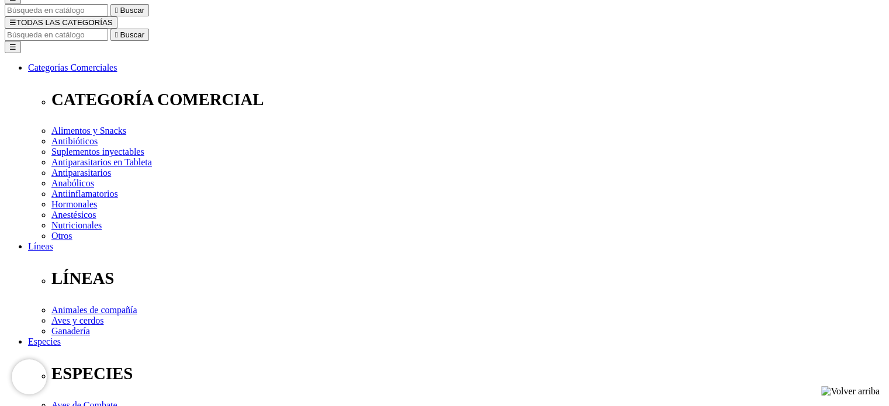
scroll to position [223, 0]
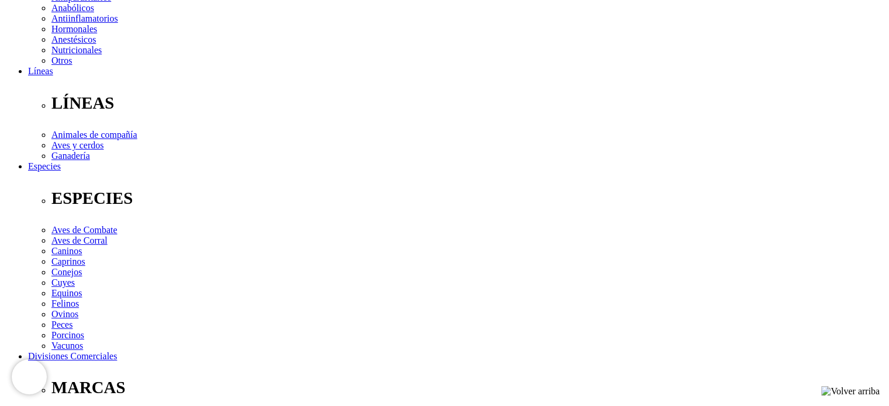
scroll to position [58, 0]
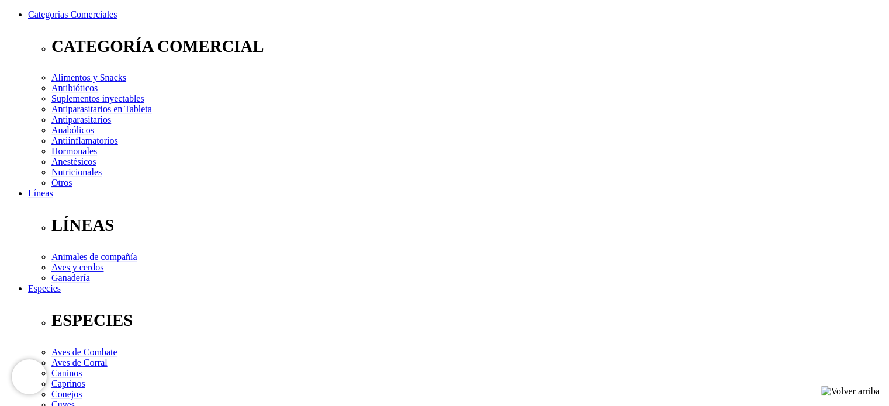
scroll to position [234, 0]
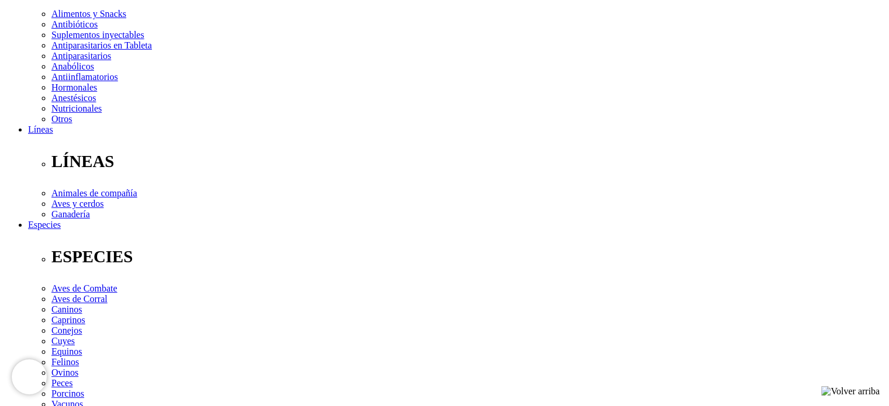
checkbox input "false"
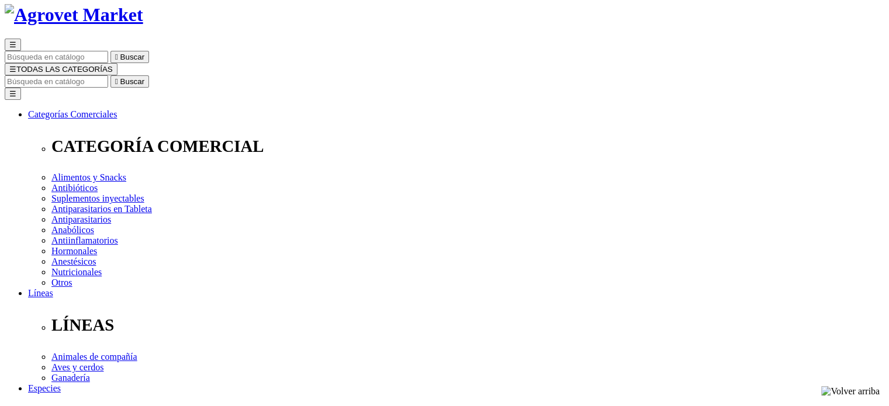
scroll to position [117, 0]
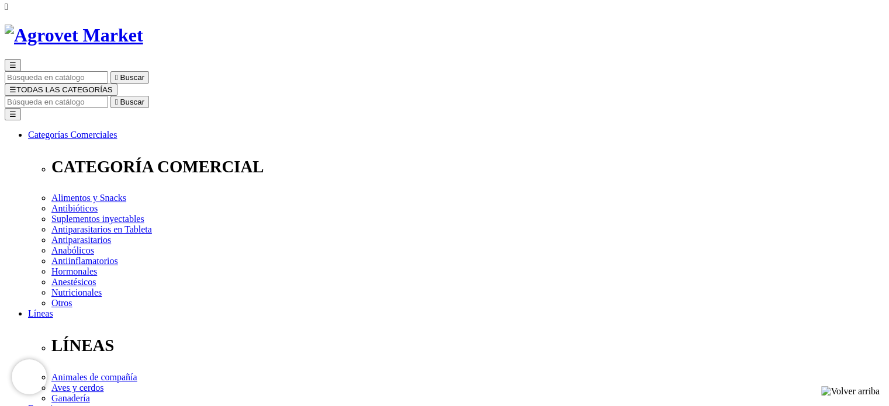
scroll to position [173, 0]
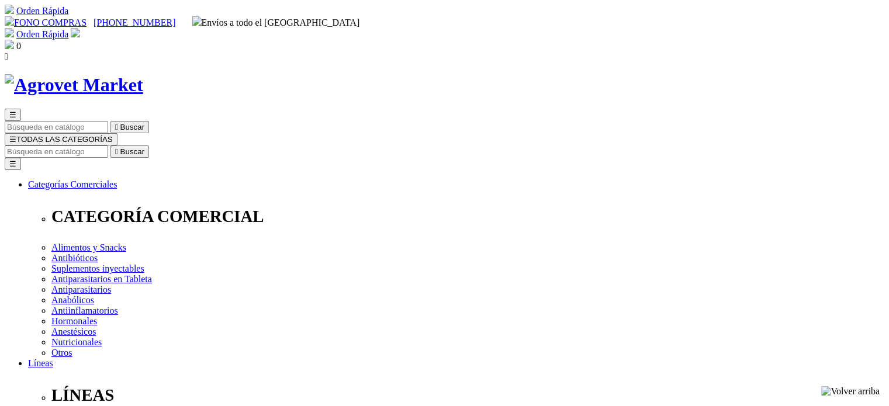
drag, startPoint x: 575, startPoint y: 294, endPoint x: 729, endPoint y: 296, distance: 153.7
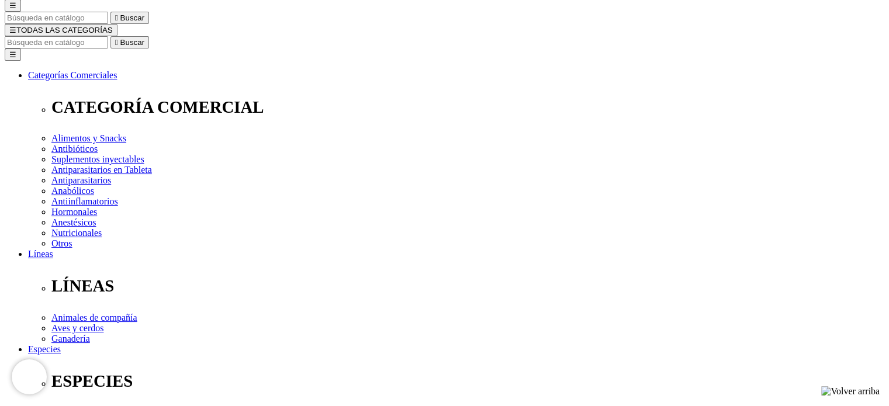
scroll to position [117, 0]
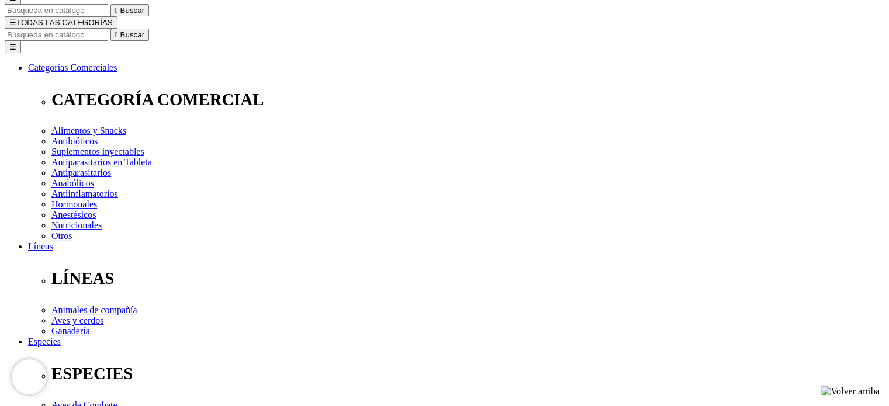
select select "3"
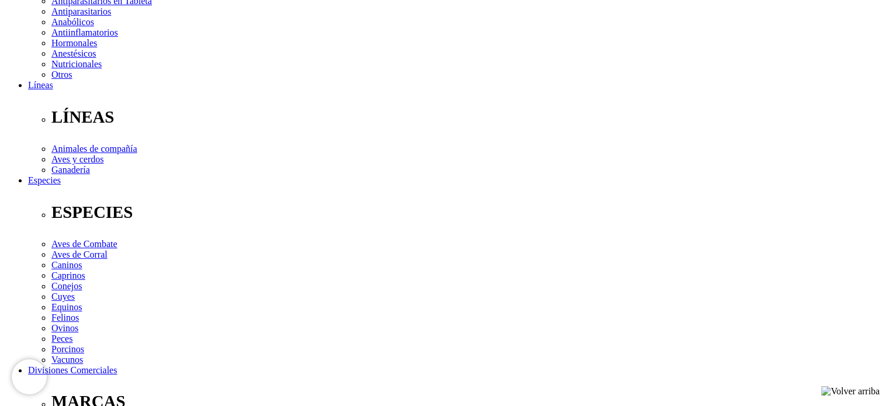
scroll to position [409, 0]
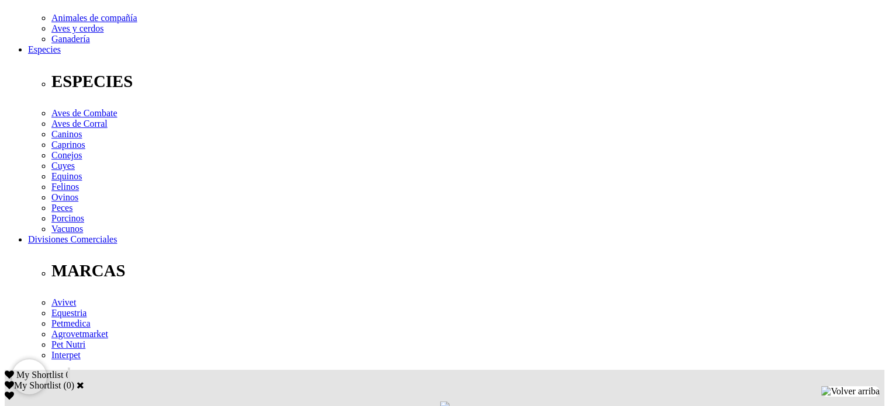
drag, startPoint x: 230, startPoint y: 209, endPoint x: 425, endPoint y: 217, distance: 195.9
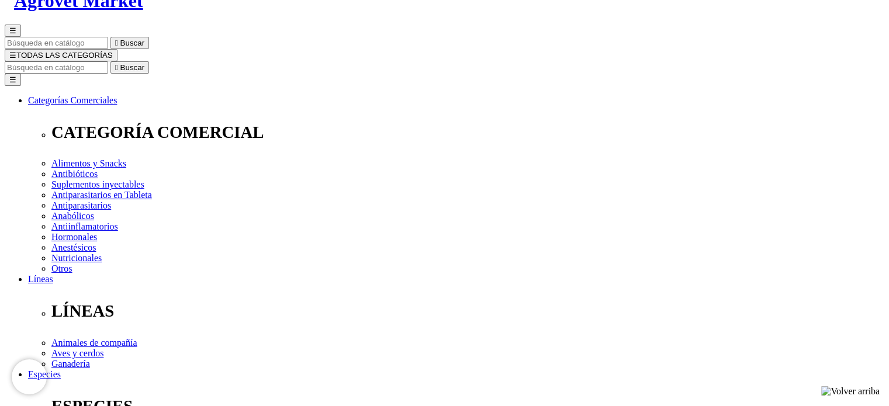
scroll to position [58, 0]
